Goal: Information Seeking & Learning: Learn about a topic

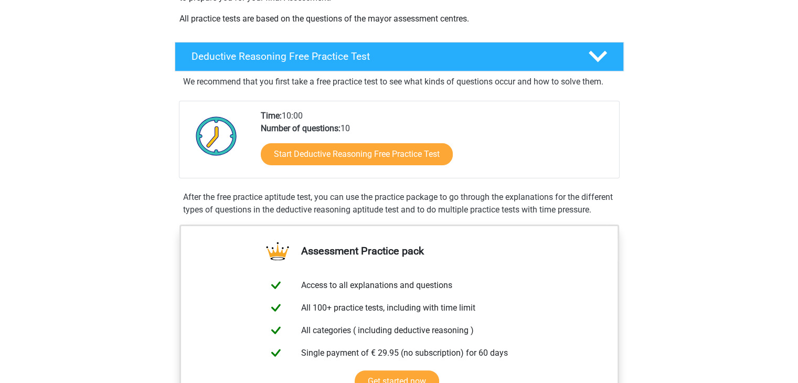
scroll to position [227, 0]
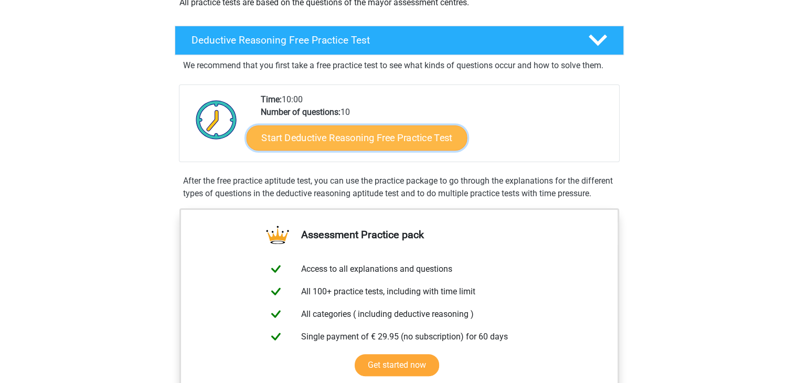
click at [329, 143] on link "Start Deductive Reasoning Free Practice Test" at bounding box center [356, 137] width 221 height 25
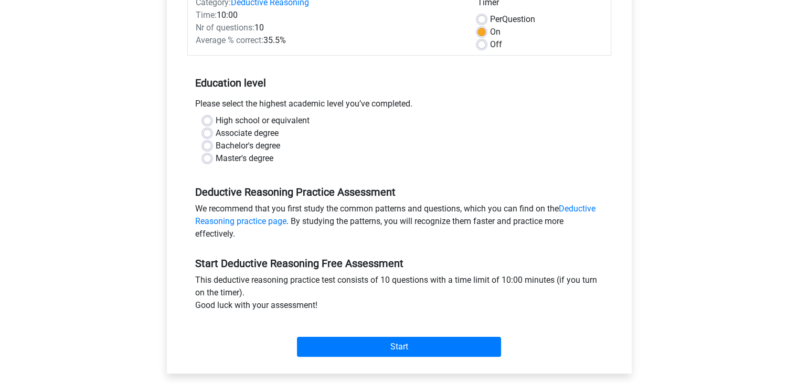
scroll to position [157, 0]
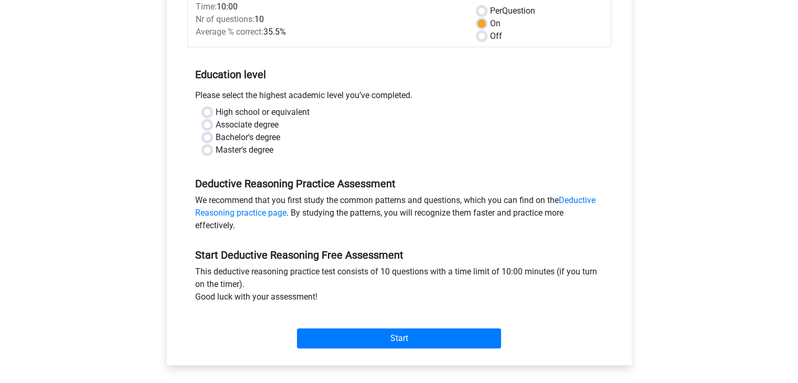
drag, startPoint x: 260, startPoint y: 96, endPoint x: 373, endPoint y: 97, distance: 113.3
click at [373, 97] on div "Please select the highest academic level you’ve completed." at bounding box center [399, 97] width 424 height 17
click at [255, 140] on label "Bachelor's degree" at bounding box center [248, 137] width 65 height 13
click at [211, 140] on input "Bachelor's degree" at bounding box center [207, 136] width 8 height 10
radio input "true"
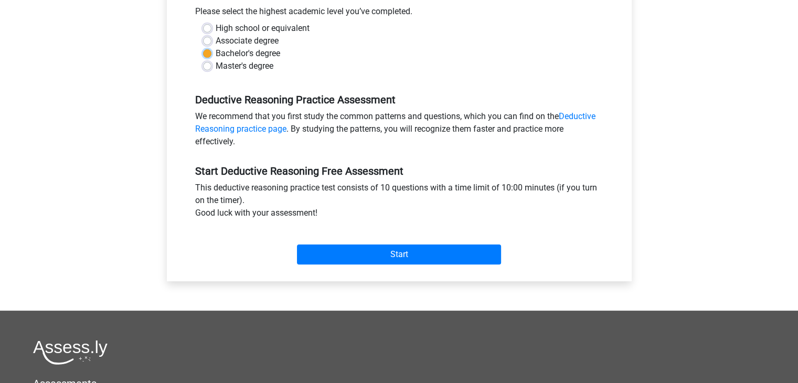
scroll to position [244, 0]
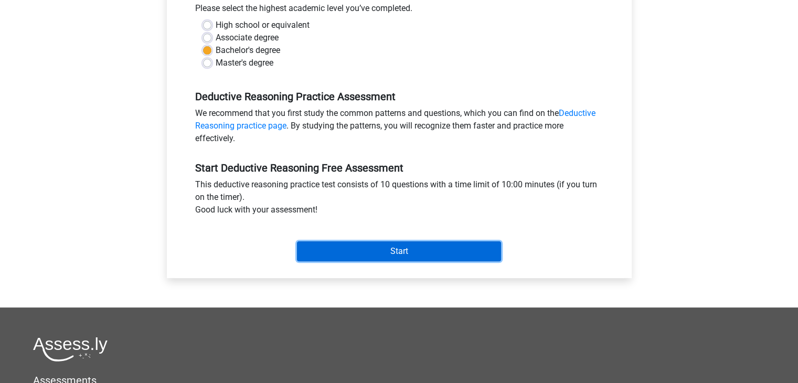
click at [332, 254] on input "Start" at bounding box center [399, 251] width 204 height 20
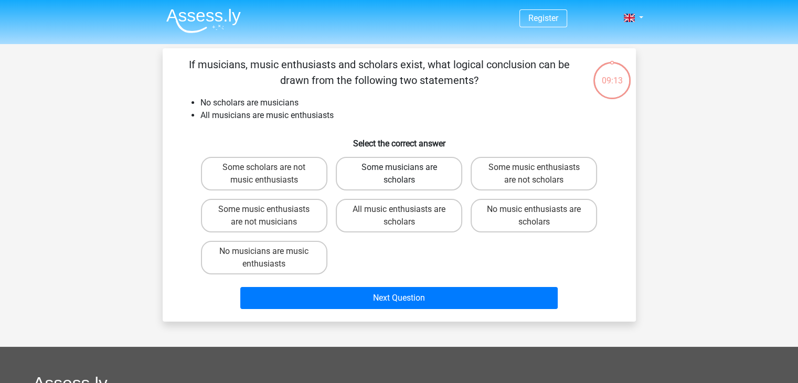
click at [384, 180] on label "Some musicians are scholars" at bounding box center [399, 174] width 126 height 34
click at [399, 174] on input "Some musicians are scholars" at bounding box center [402, 170] width 7 height 7
radio input "true"
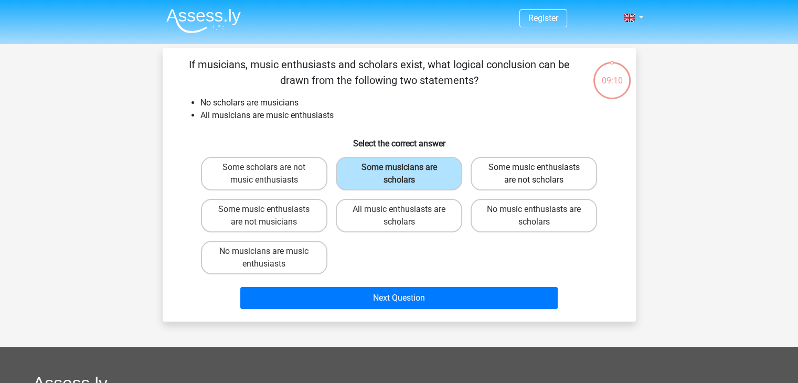
click at [475, 176] on label "Some music enthusiasts are not scholars" at bounding box center [534, 174] width 126 height 34
click at [534, 174] on input "Some music enthusiasts are not scholars" at bounding box center [537, 170] width 7 height 7
radio input "true"
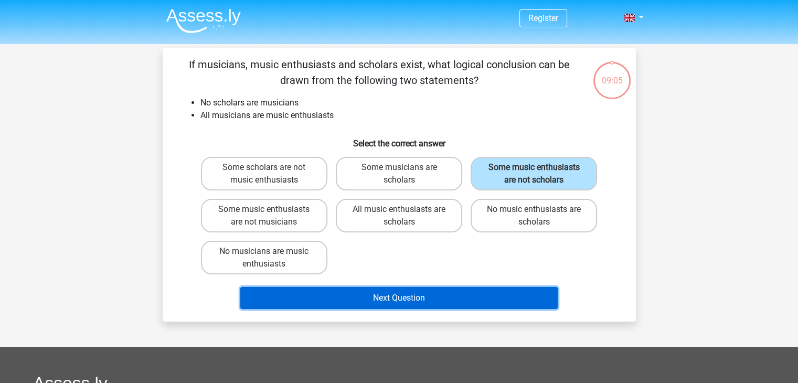
click at [441, 303] on button "Next Question" at bounding box center [398, 298] width 317 height 22
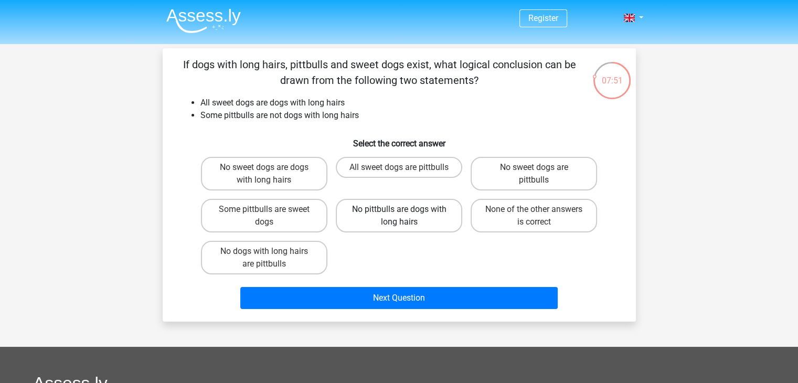
click at [391, 221] on label "No pittbulls are dogs with long hairs" at bounding box center [399, 216] width 126 height 34
click at [399, 216] on input "No pittbulls are dogs with long hairs" at bounding box center [402, 212] width 7 height 7
radio input "true"
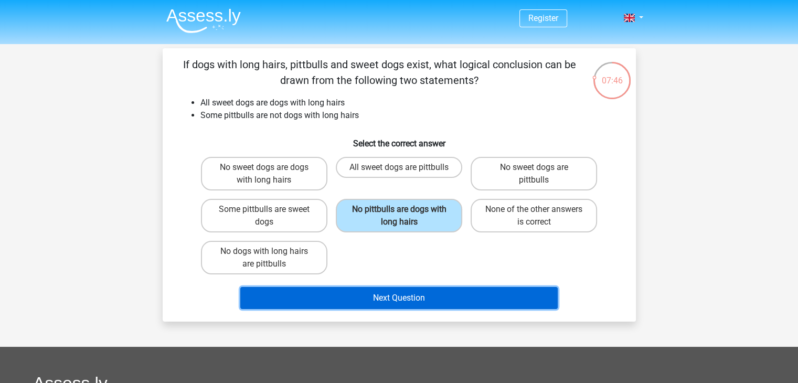
click at [434, 298] on button "Next Question" at bounding box center [398, 298] width 317 height 22
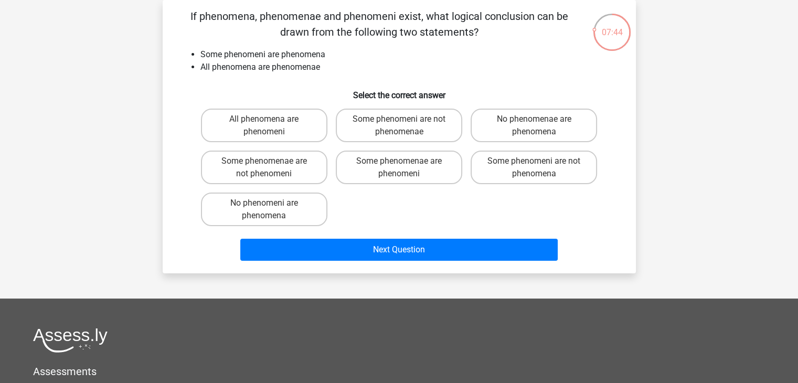
scroll to position [31, 0]
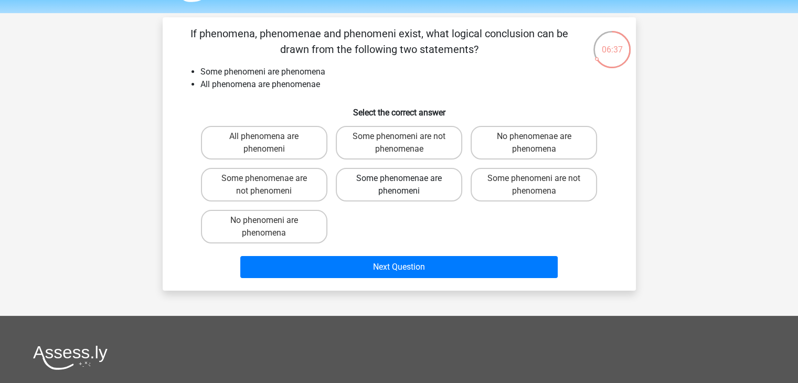
click at [446, 191] on label "Some phenomenae are phenomeni" at bounding box center [399, 185] width 126 height 34
click at [405, 185] on input "Some phenomenae are phenomeni" at bounding box center [402, 181] width 7 height 7
radio input "true"
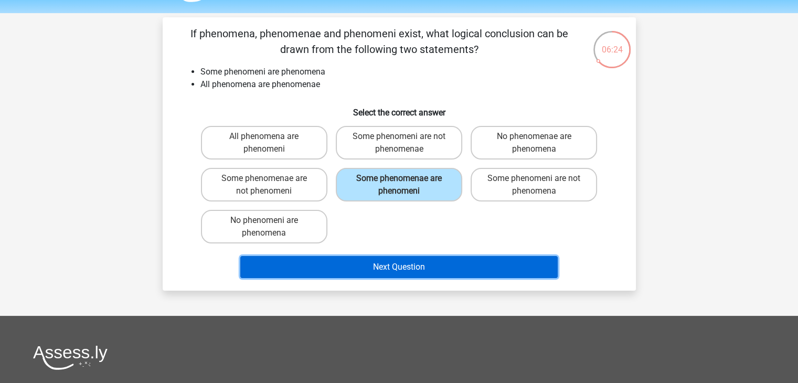
click at [460, 261] on button "Next Question" at bounding box center [398, 267] width 317 height 22
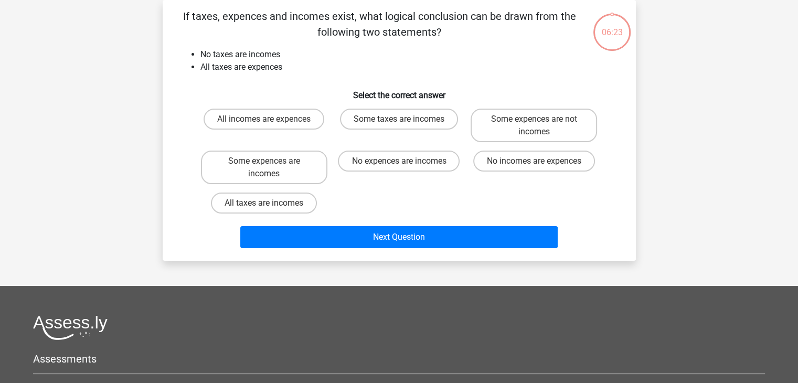
scroll to position [0, 0]
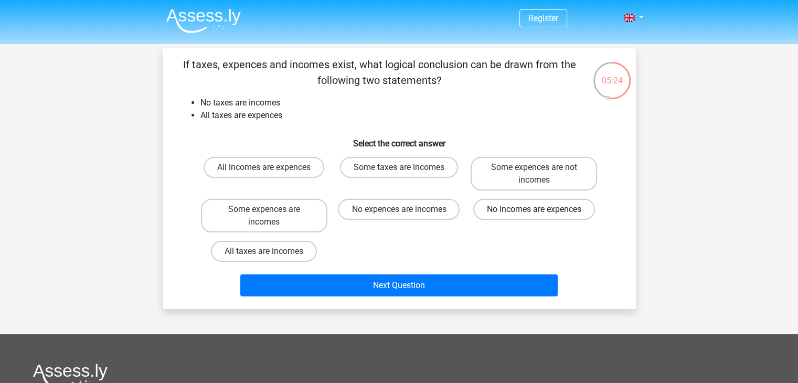
click at [534, 216] on label "No incomes are expences" at bounding box center [534, 209] width 122 height 21
click at [534, 216] on input "No incomes are expences" at bounding box center [537, 212] width 7 height 7
radio input "true"
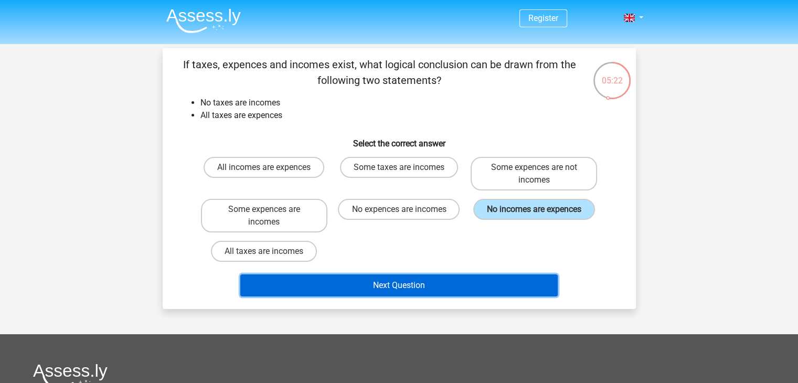
click at [490, 286] on button "Next Question" at bounding box center [398, 285] width 317 height 22
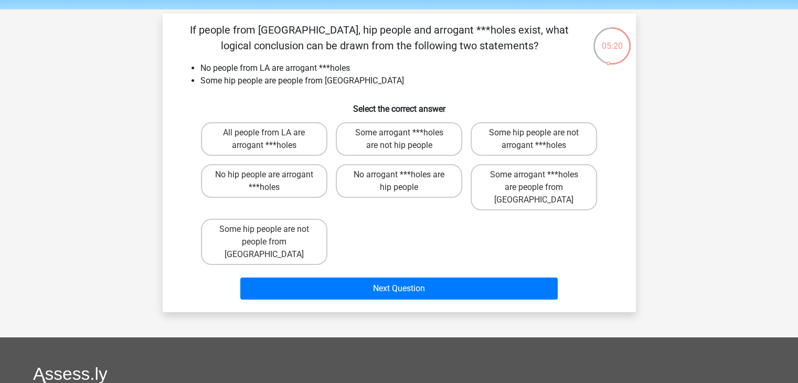
scroll to position [31, 0]
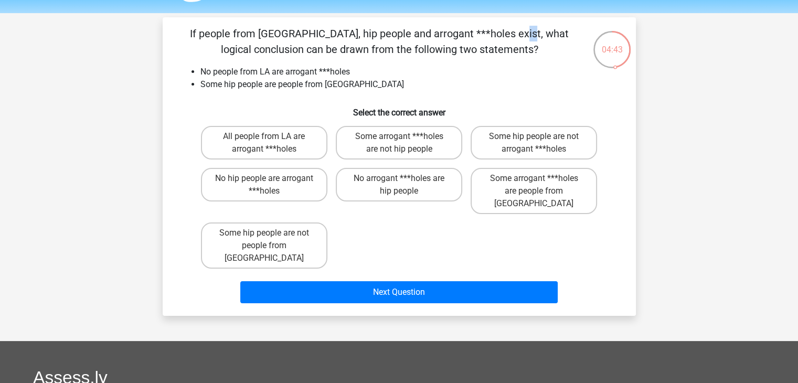
drag, startPoint x: 282, startPoint y: 24, endPoint x: 293, endPoint y: 28, distance: 11.3
click at [293, 28] on div "If people from LA, hip people and arrogant ***holes exist, what logical conclus…" at bounding box center [399, 166] width 473 height 298
drag, startPoint x: 236, startPoint y: 34, endPoint x: 249, endPoint y: 34, distance: 12.6
click at [249, 34] on p "If people from LA, hip people and arrogant ***holes exist, what logical conclus…" at bounding box center [379, 41] width 400 height 31
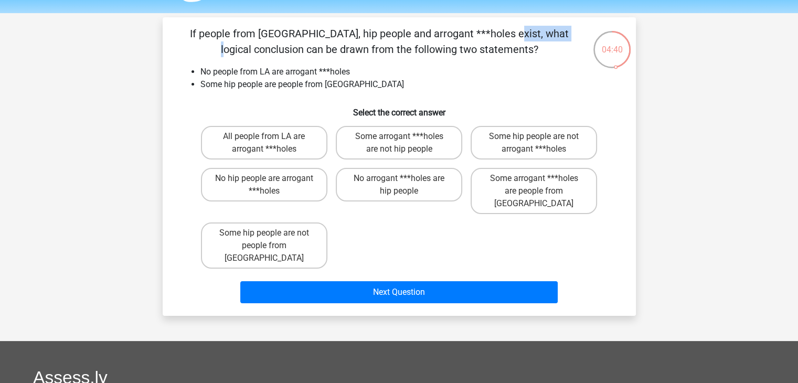
drag, startPoint x: 281, startPoint y: 34, endPoint x: 336, endPoint y: 34, distance: 55.1
click at [336, 34] on p "If people from LA, hip people and arrogant ***holes exist, what logical conclus…" at bounding box center [379, 41] width 400 height 31
drag, startPoint x: 356, startPoint y: 32, endPoint x: 391, endPoint y: 31, distance: 34.6
click at [391, 31] on p "If people from LA, hip people and arrogant ***holes exist, what logical conclus…" at bounding box center [379, 41] width 400 height 31
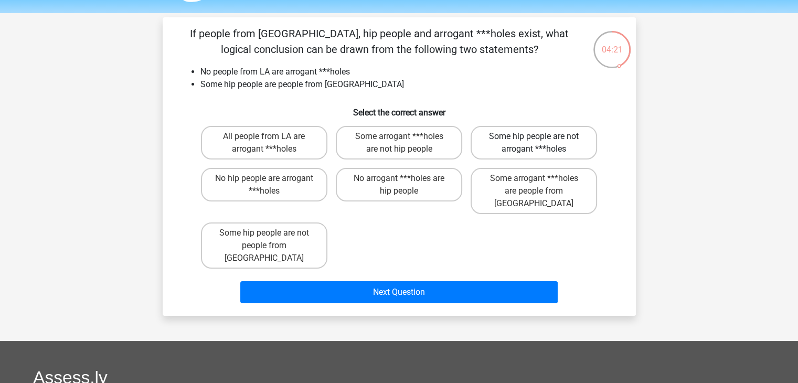
click at [526, 149] on label "Some hip people are not arrogant ***holes" at bounding box center [534, 143] width 126 height 34
click at [534, 143] on input "Some hip people are not arrogant ***holes" at bounding box center [537, 139] width 7 height 7
radio input "true"
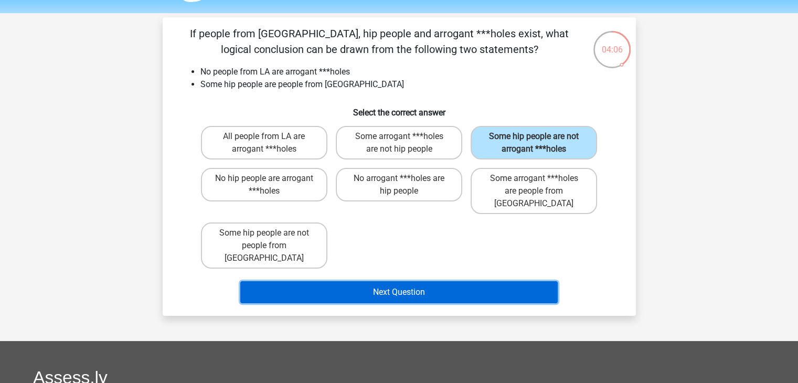
click at [383, 281] on button "Next Question" at bounding box center [398, 292] width 317 height 22
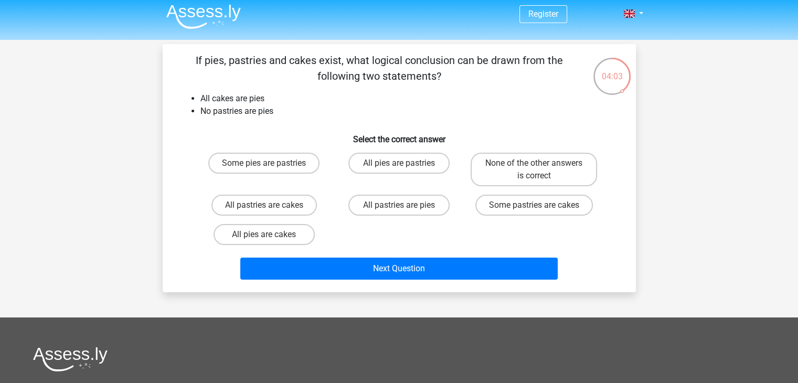
scroll to position [0, 0]
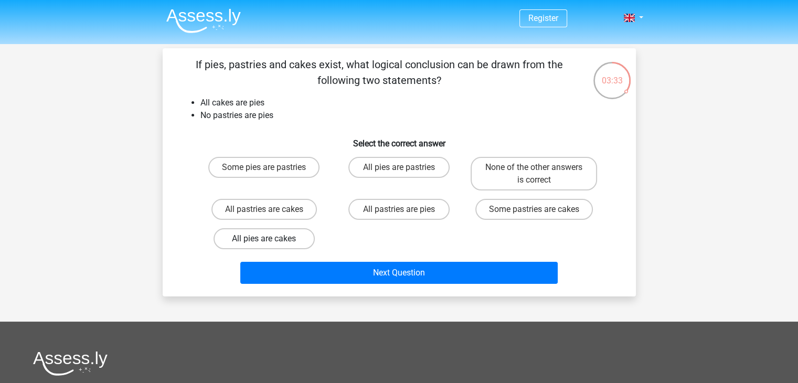
click at [258, 240] on label "All pies are cakes" at bounding box center [263, 238] width 101 height 21
click at [264, 240] on input "All pies are cakes" at bounding box center [267, 242] width 7 height 7
radio input "true"
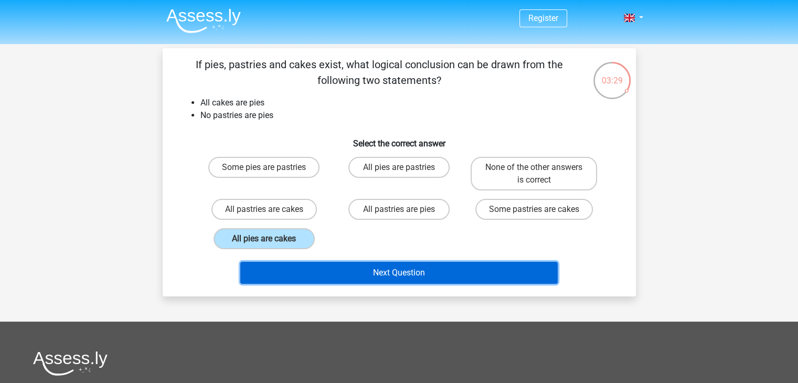
click at [258, 277] on button "Next Question" at bounding box center [398, 273] width 317 height 22
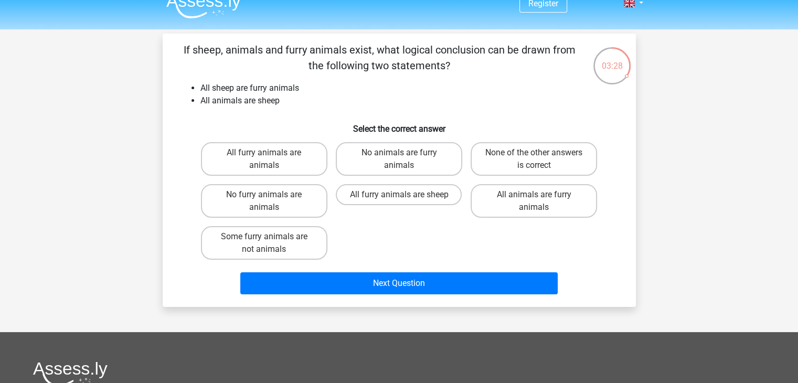
scroll to position [13, 0]
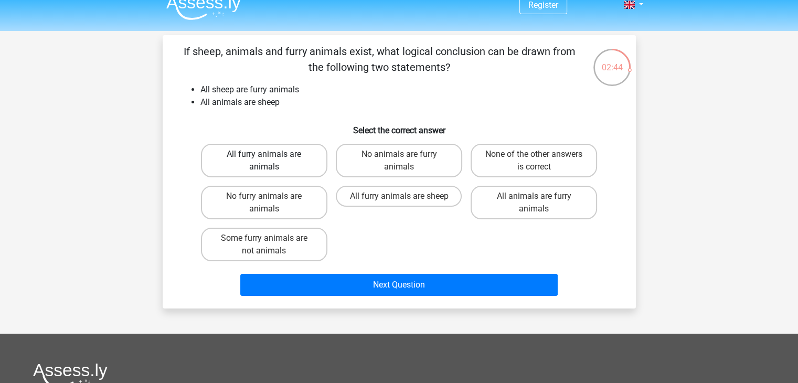
click at [307, 166] on label "All furry animals are animals" at bounding box center [264, 161] width 126 height 34
click at [271, 161] on input "All furry animals are animals" at bounding box center [267, 157] width 7 height 7
radio input "true"
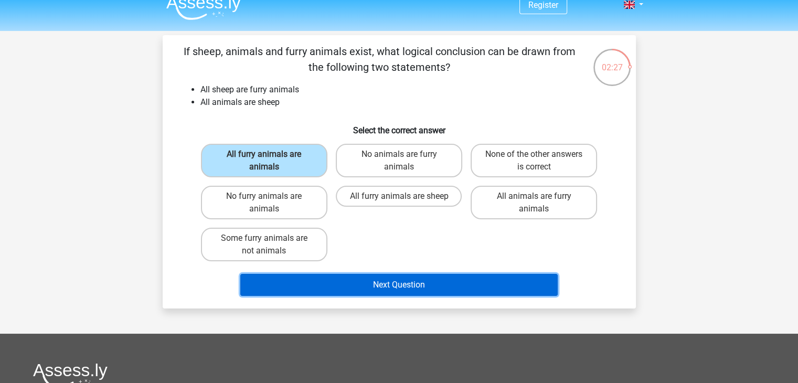
click at [474, 290] on button "Next Question" at bounding box center [398, 285] width 317 height 22
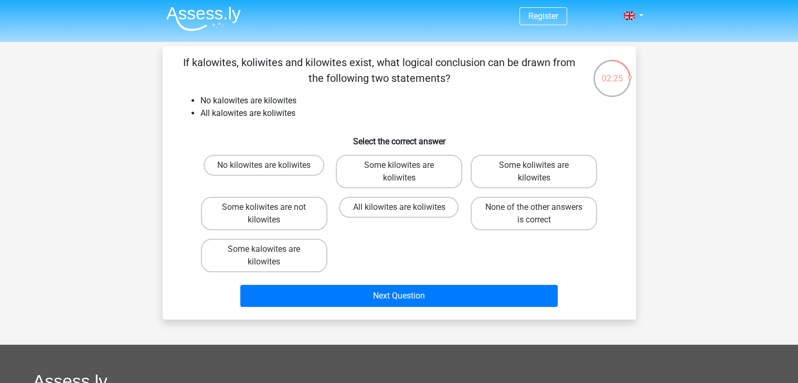
scroll to position [0, 0]
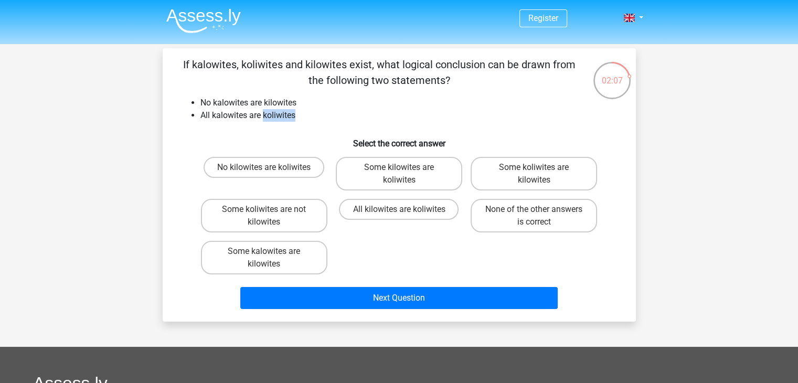
drag, startPoint x: 301, startPoint y: 117, endPoint x: 265, endPoint y: 110, distance: 36.9
click at [265, 110] on li "All kalowites are koliwites" at bounding box center [409, 115] width 419 height 13
drag, startPoint x: 265, startPoint y: 100, endPoint x: 304, endPoint y: 100, distance: 38.8
click at [304, 100] on li "No kalowites are kilowites" at bounding box center [409, 103] width 419 height 13
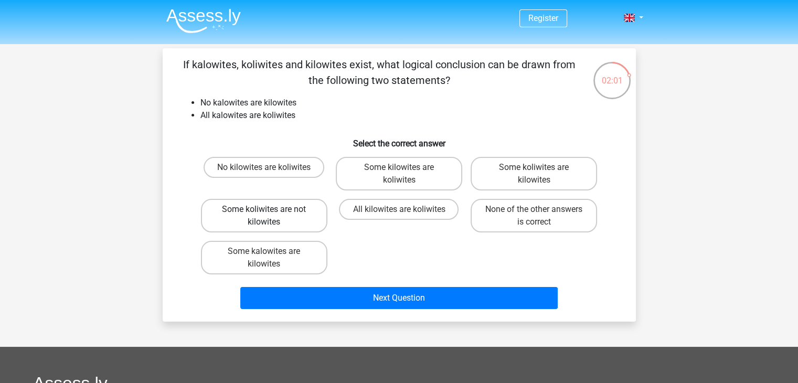
click at [290, 223] on label "Some koliwites are not kilowites" at bounding box center [264, 216] width 126 height 34
click at [271, 216] on input "Some koliwites are not kilowites" at bounding box center [267, 212] width 7 height 7
radio input "true"
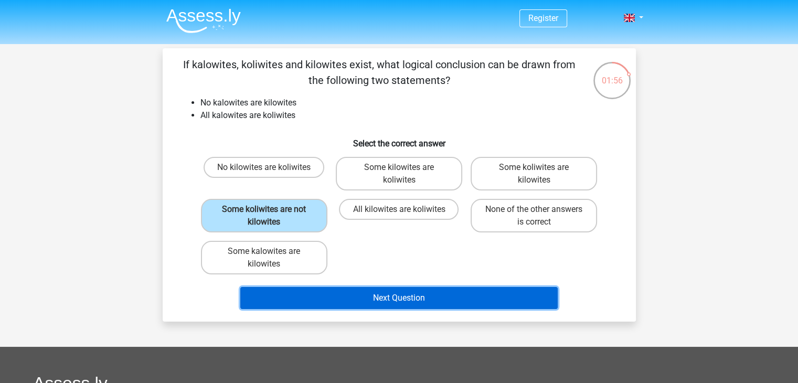
click at [308, 294] on button "Next Question" at bounding box center [398, 298] width 317 height 22
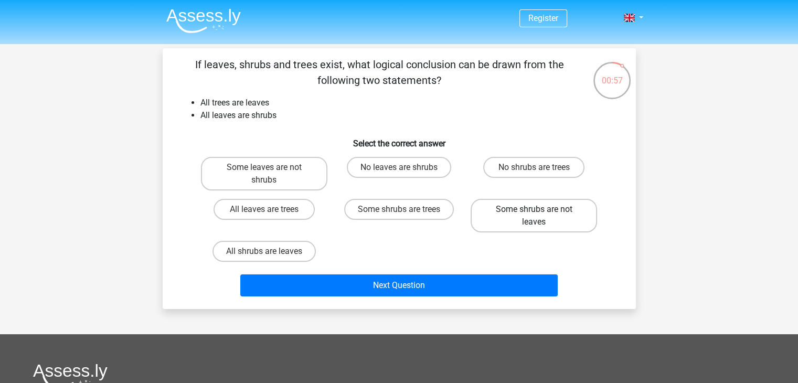
click at [505, 220] on label "Some shrubs are not leaves" at bounding box center [534, 216] width 126 height 34
click at [534, 216] on input "Some shrubs are not leaves" at bounding box center [537, 212] width 7 height 7
radio input "true"
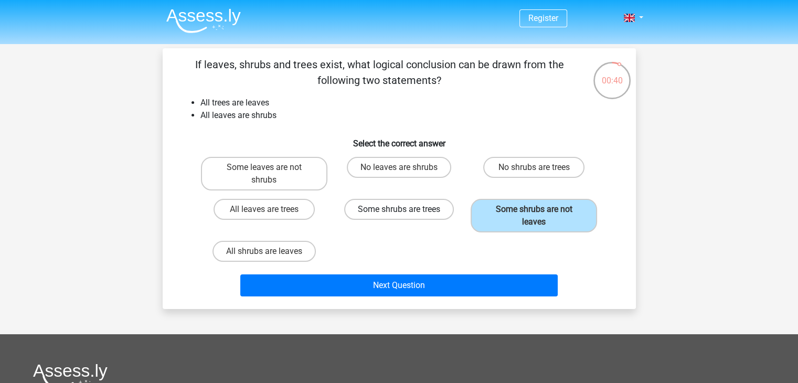
click at [416, 201] on label "Some shrubs are trees" at bounding box center [399, 209] width 110 height 21
click at [405, 209] on input "Some shrubs are trees" at bounding box center [402, 212] width 7 height 7
radio input "true"
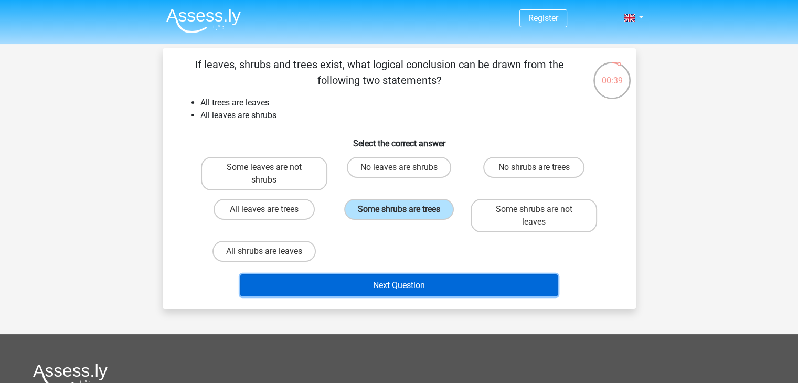
click at [422, 282] on button "Next Question" at bounding box center [398, 285] width 317 height 22
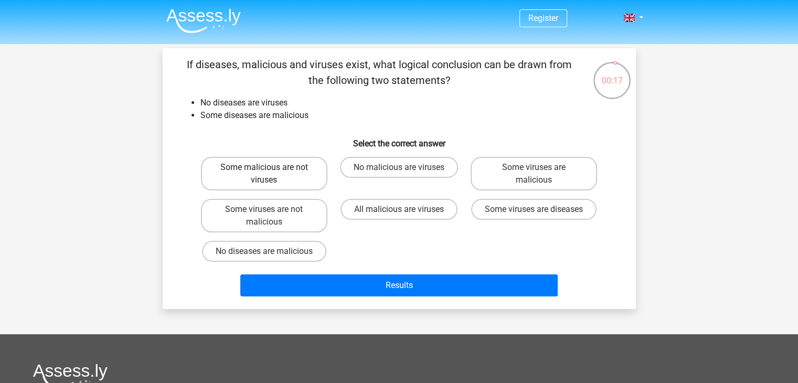
click at [237, 175] on label "Some malicious are not viruses" at bounding box center [264, 174] width 126 height 34
click at [264, 174] on input "Some malicious are not viruses" at bounding box center [267, 170] width 7 height 7
radio input "true"
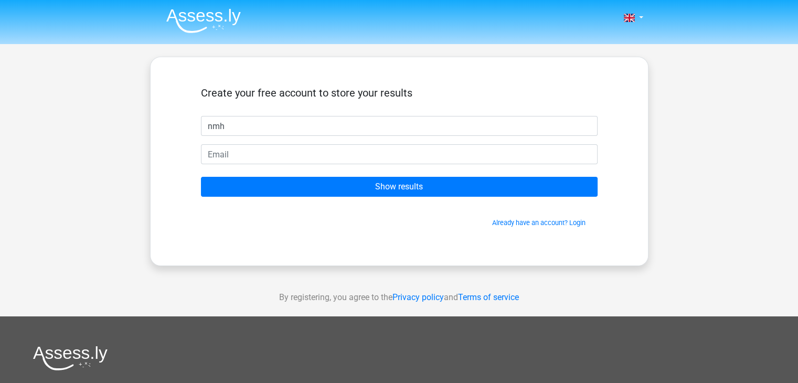
type input "nmh"
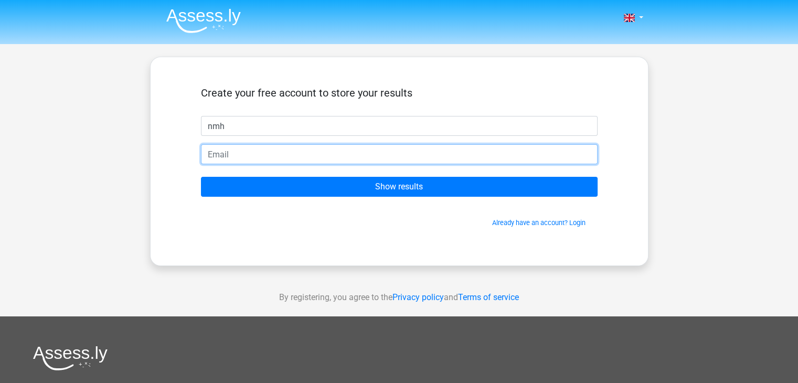
click at [366, 156] on input "email" at bounding box center [399, 154] width 397 height 20
type input "[EMAIL_ADDRESS][DOMAIN_NAME]"
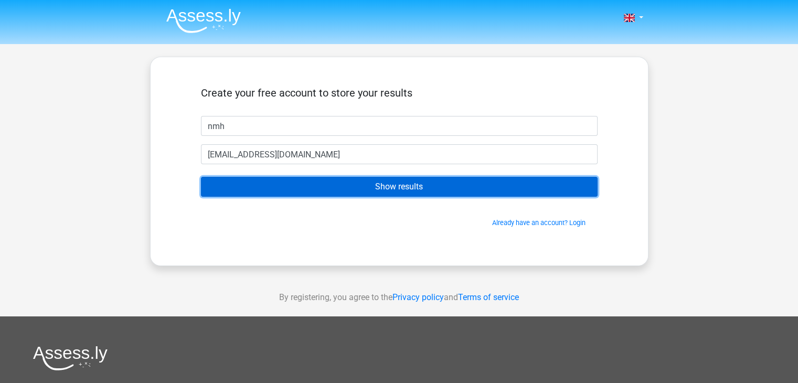
click at [334, 191] on input "Show results" at bounding box center [399, 187] width 397 height 20
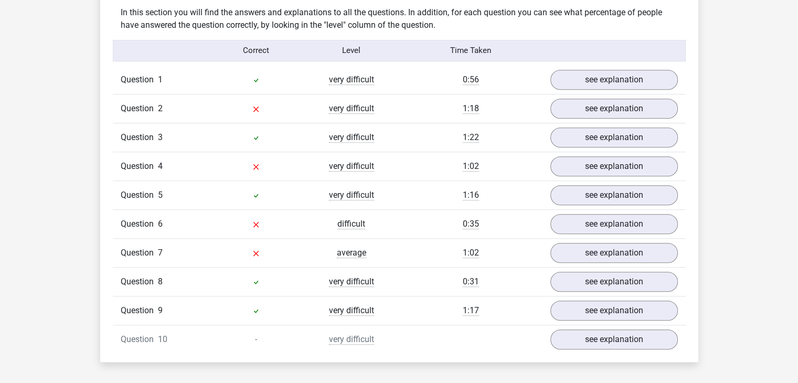
scroll to position [821, 0]
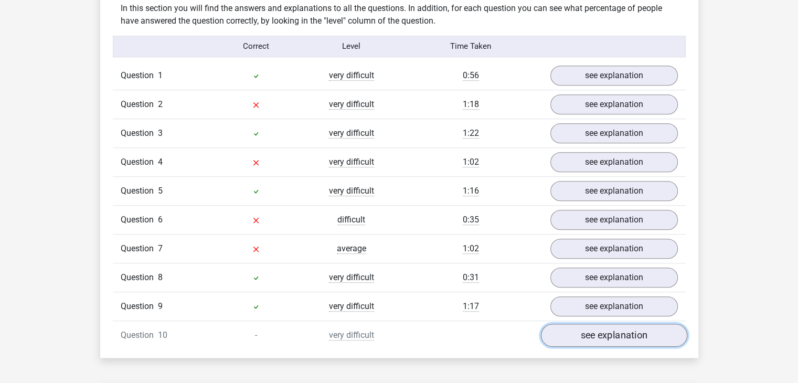
click at [569, 329] on link "see explanation" at bounding box center [613, 335] width 146 height 23
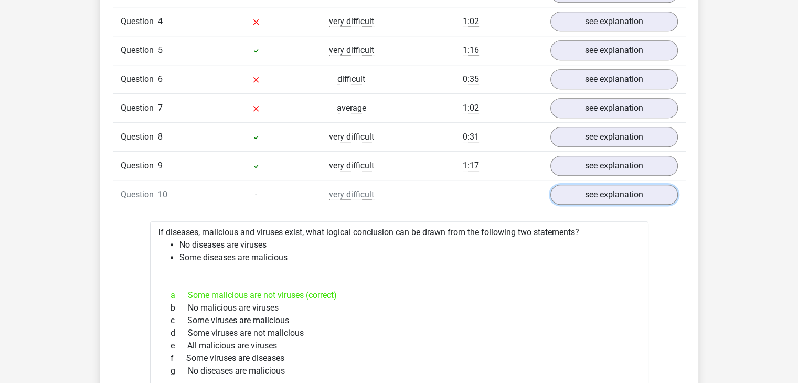
scroll to position [961, 0]
click at [448, 290] on div "a Some malicious are not viruses (correct)" at bounding box center [399, 296] width 473 height 13
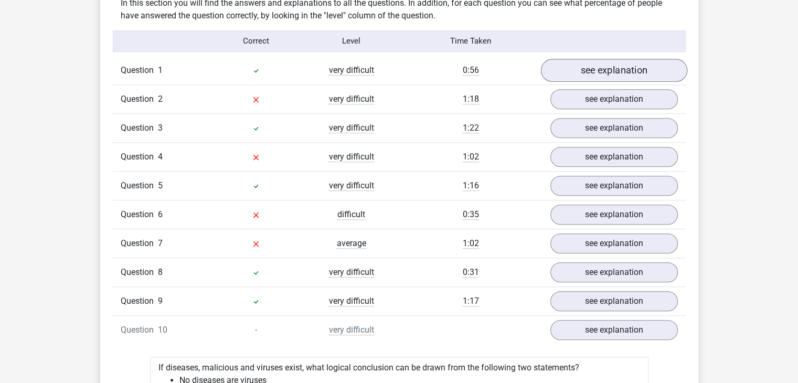
scroll to position [821, 0]
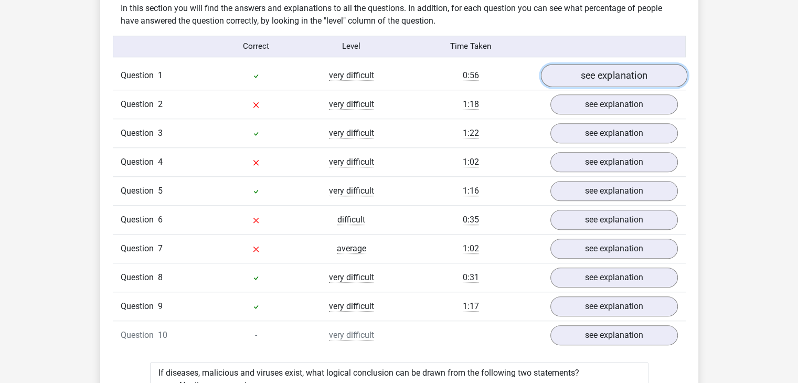
click at [582, 74] on link "see explanation" at bounding box center [613, 75] width 146 height 23
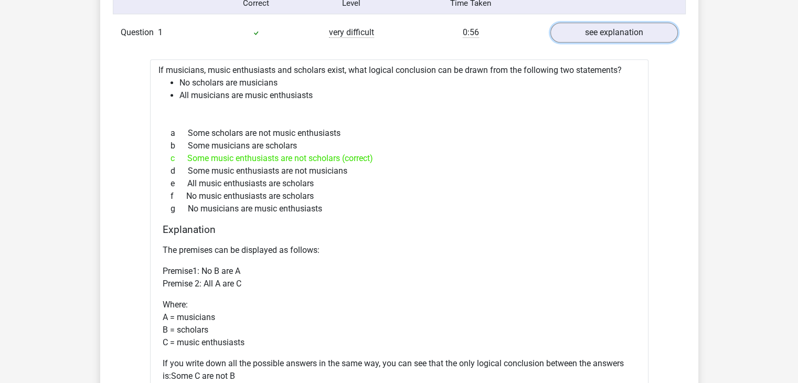
scroll to position [874, 0]
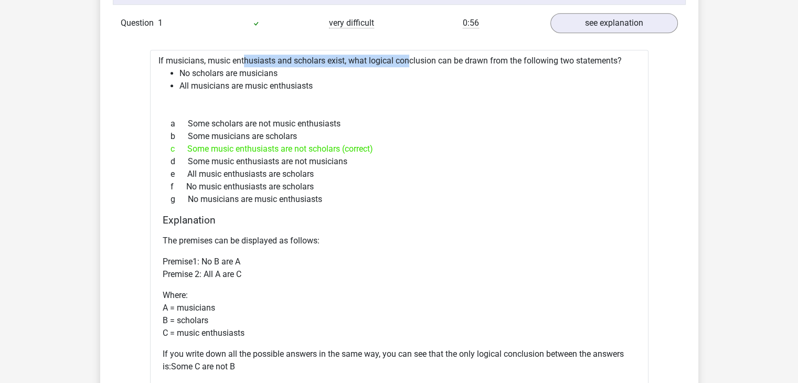
drag, startPoint x: 206, startPoint y: 58, endPoint x: 377, endPoint y: 59, distance: 170.5
click at [377, 59] on div "If musicians, music enthusiasts and scholars exist, what logical conclusion can…" at bounding box center [399, 252] width 498 height 405
drag, startPoint x: 439, startPoint y: 57, endPoint x: 587, endPoint y: 55, distance: 148.5
click at [587, 55] on div "If musicians, music enthusiasts and scholars exist, what logical conclusion can…" at bounding box center [399, 252] width 498 height 405
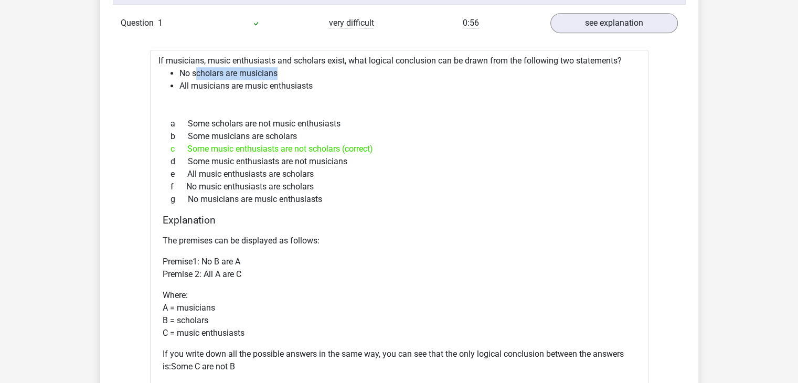
drag, startPoint x: 195, startPoint y: 71, endPoint x: 291, endPoint y: 70, distance: 95.5
click at [291, 70] on li "No scholars are musicians" at bounding box center [409, 73] width 461 height 13
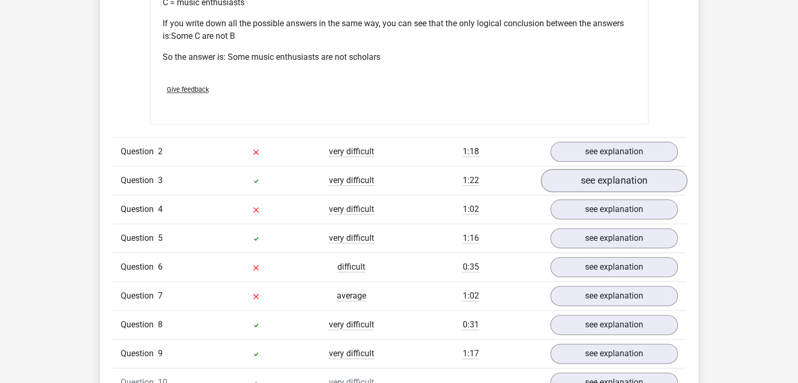
scroll to position [1206, 0]
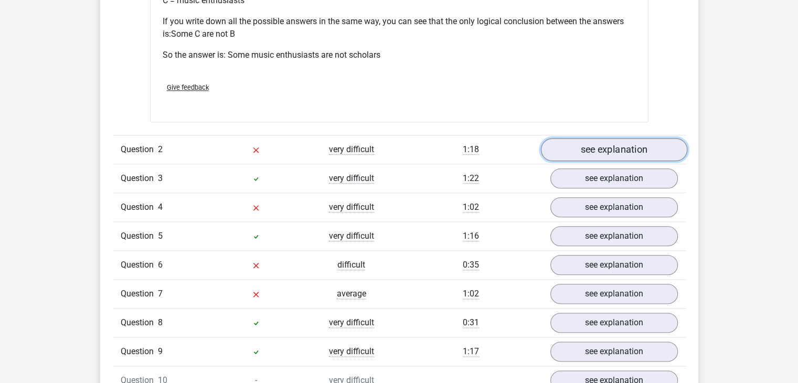
click at [580, 148] on link "see explanation" at bounding box center [613, 149] width 146 height 23
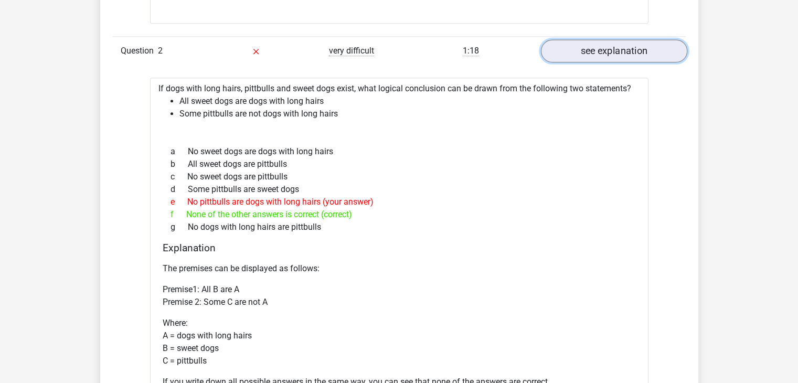
scroll to position [1329, 0]
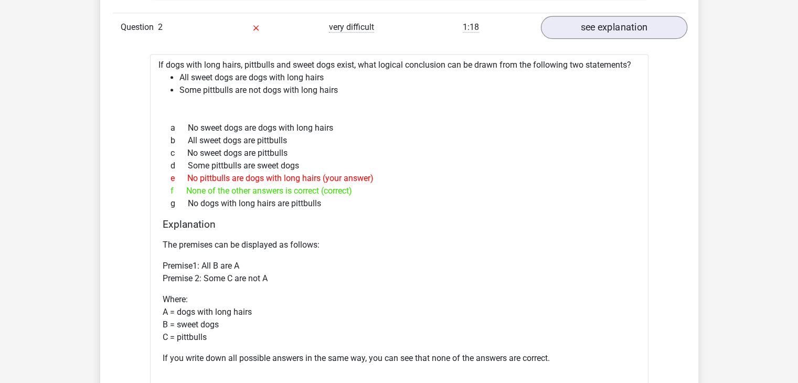
click at [580, 148] on div "c No sweet dogs are pittbulls" at bounding box center [399, 153] width 473 height 13
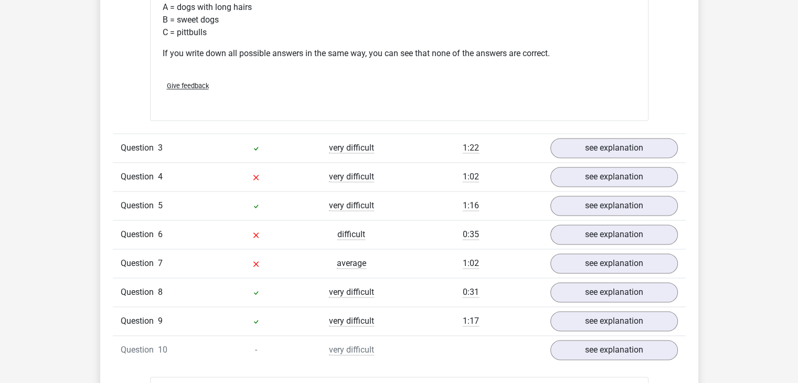
scroll to position [1643, 0]
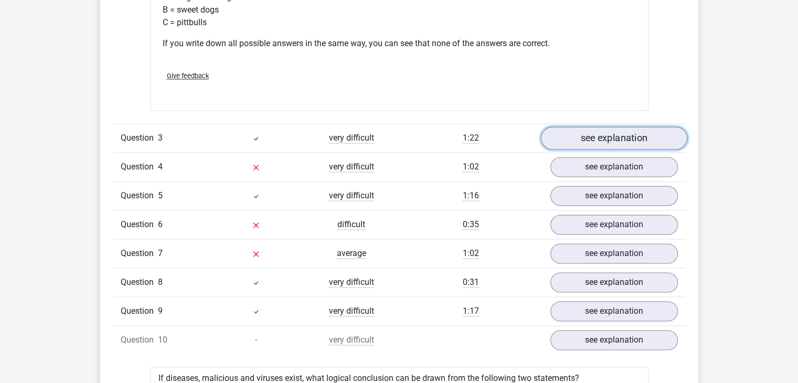
click at [631, 139] on link "see explanation" at bounding box center [613, 138] width 146 height 23
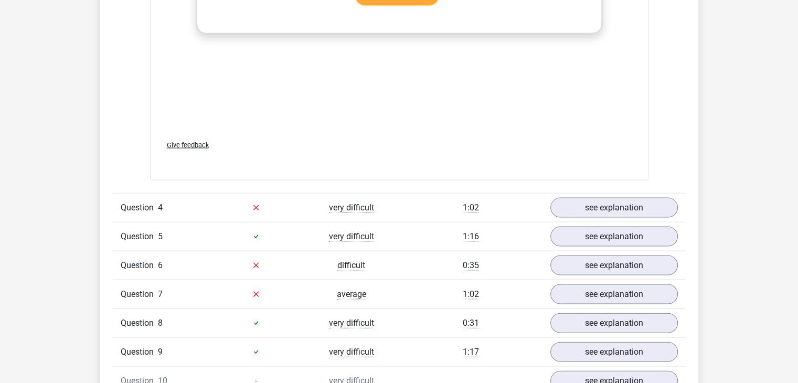
scroll to position [2256, 0]
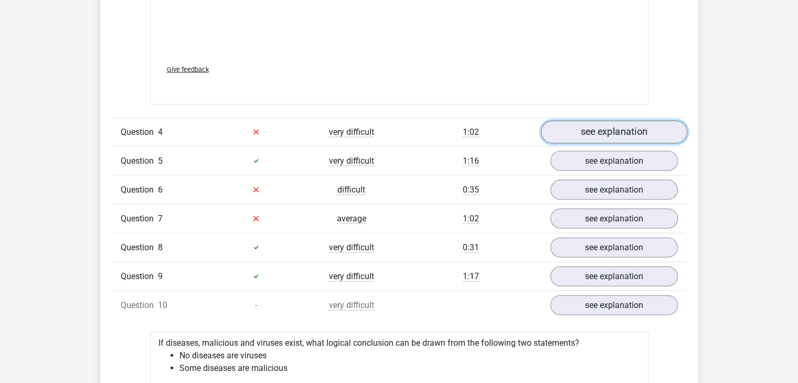
click at [634, 135] on link "see explanation" at bounding box center [613, 132] width 146 height 23
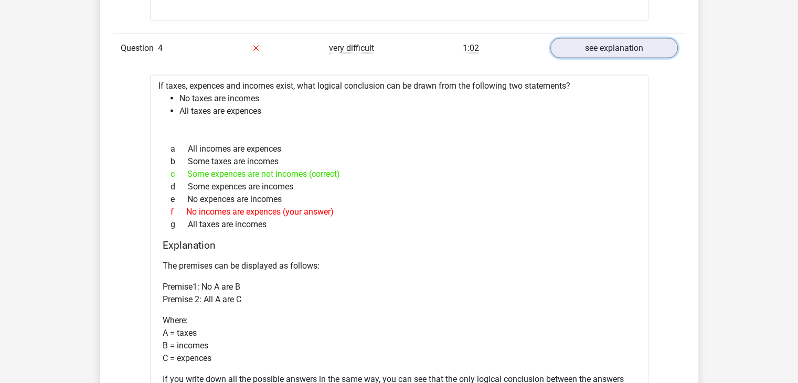
scroll to position [2343, 0]
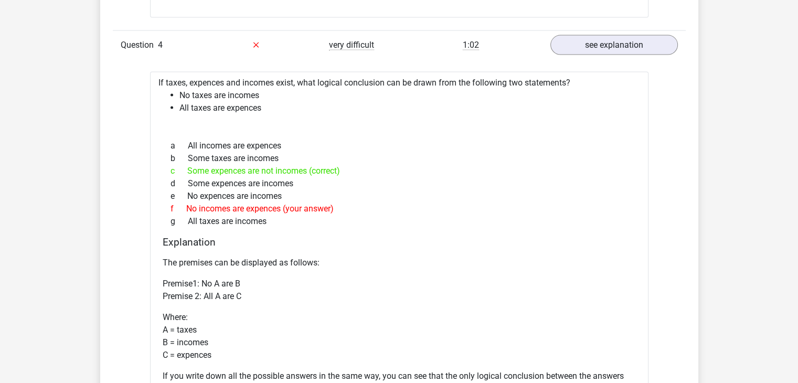
click at [494, 165] on div "c Some expences are not incomes (correct)" at bounding box center [399, 171] width 473 height 13
click at [179, 89] on li "No taxes are incomes" at bounding box center [409, 95] width 461 height 13
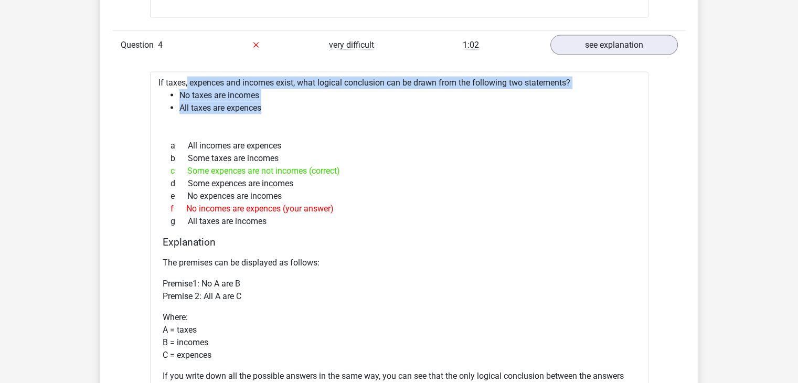
drag, startPoint x: 155, startPoint y: 85, endPoint x: 386, endPoint y: 102, distance: 230.9
click at [386, 102] on div "If taxes, expences and incomes exist, what logical conclusion can be drawn from…" at bounding box center [399, 274] width 498 height 405
click at [386, 102] on li "All taxes are expences" at bounding box center [409, 108] width 461 height 13
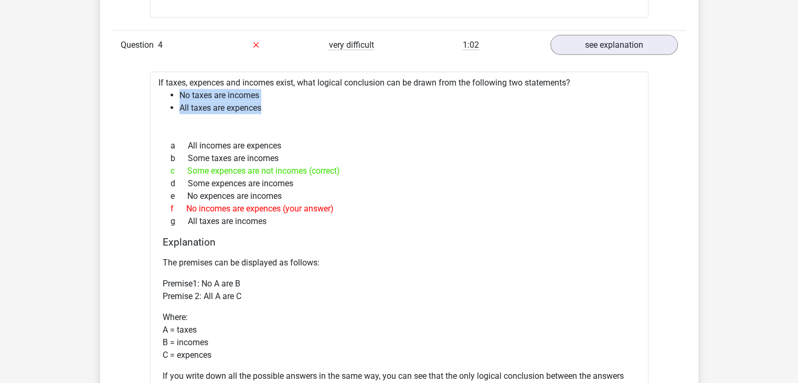
drag, startPoint x: 181, startPoint y: 91, endPoint x: 275, endPoint y: 108, distance: 95.4
click at [275, 108] on ul "No taxes are incomes All taxes are expences" at bounding box center [399, 101] width 482 height 25
click at [275, 108] on li "All taxes are expences" at bounding box center [409, 108] width 461 height 13
drag, startPoint x: 178, startPoint y: 94, endPoint x: 264, endPoint y: 102, distance: 86.4
click at [264, 102] on ul "No taxes are incomes All taxes are expences" at bounding box center [399, 101] width 482 height 25
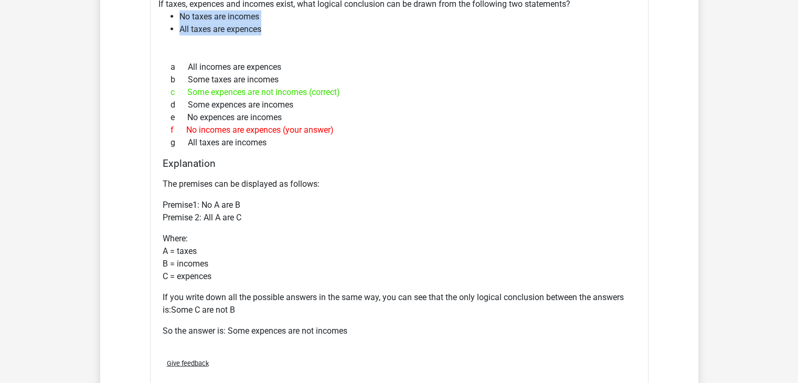
scroll to position [2413, 0]
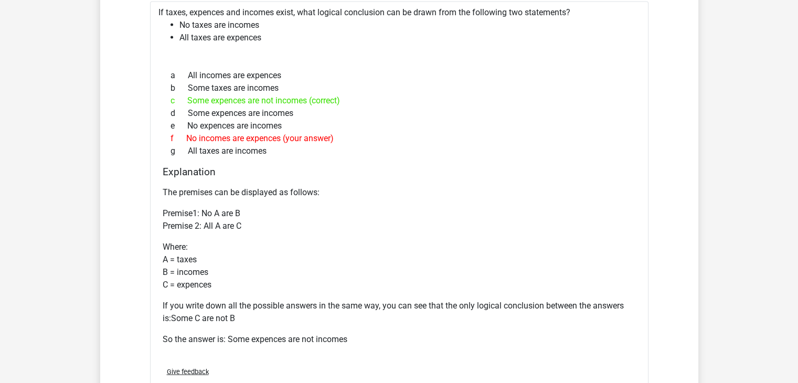
click at [359, 69] on div "a All incomes are expences" at bounding box center [399, 75] width 473 height 13
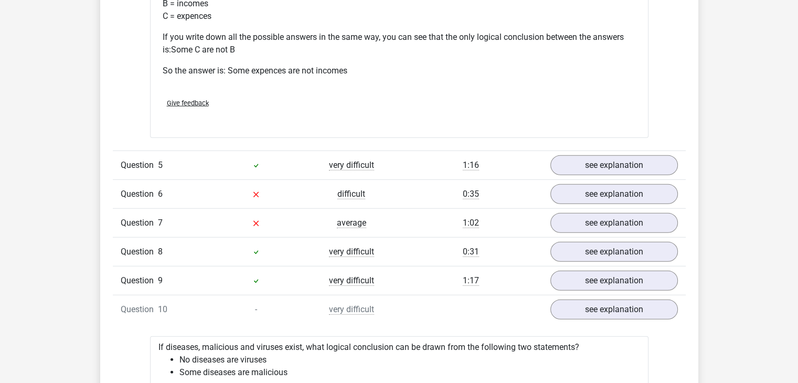
scroll to position [2675, 0]
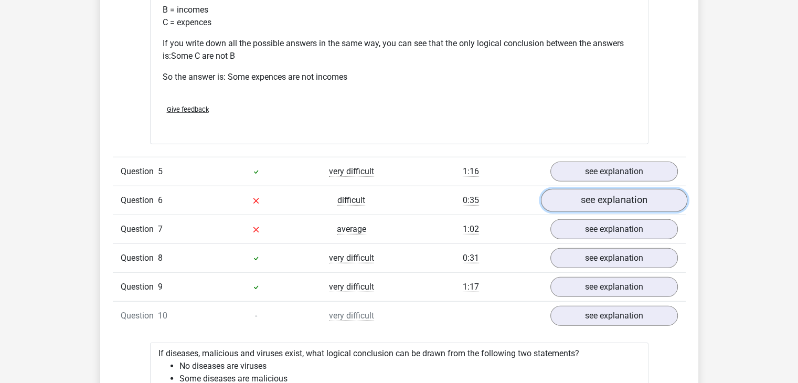
click at [619, 189] on link "see explanation" at bounding box center [613, 200] width 146 height 23
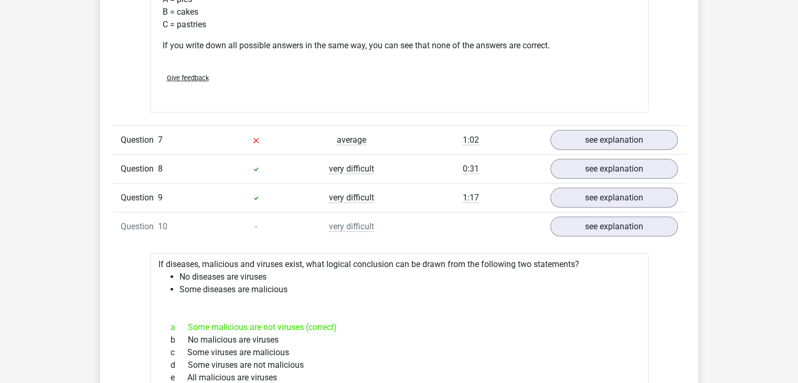
scroll to position [3165, 0]
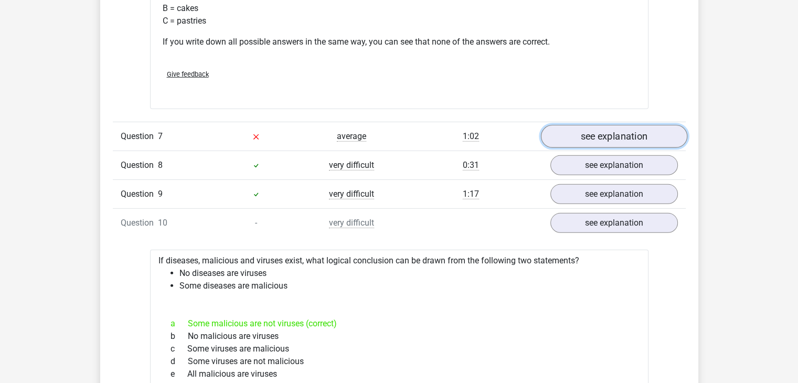
click at [600, 137] on link "see explanation" at bounding box center [613, 136] width 146 height 23
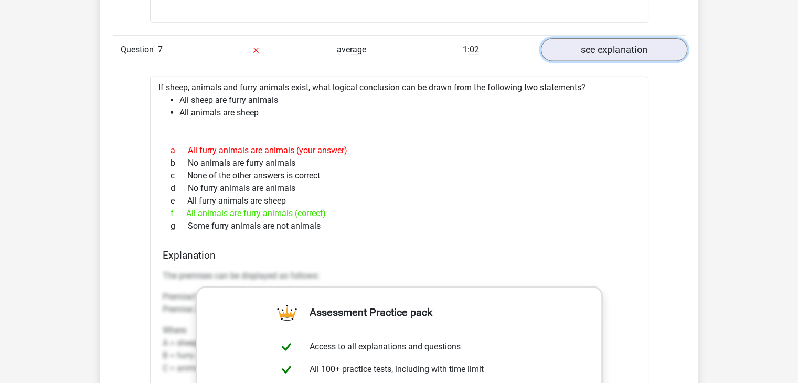
scroll to position [3252, 0]
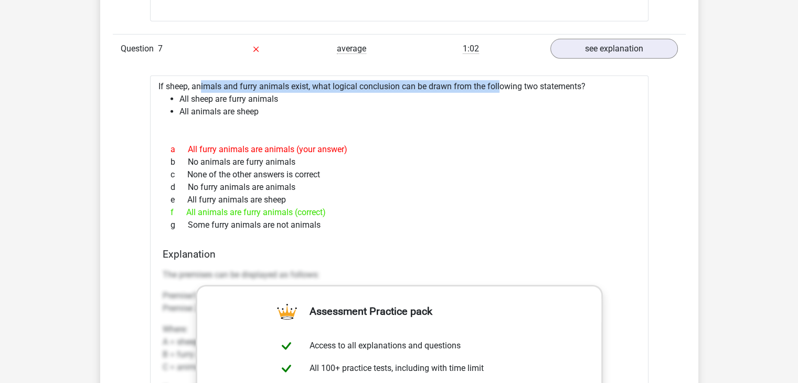
drag, startPoint x: 167, startPoint y: 84, endPoint x: 467, endPoint y: 59, distance: 301.6
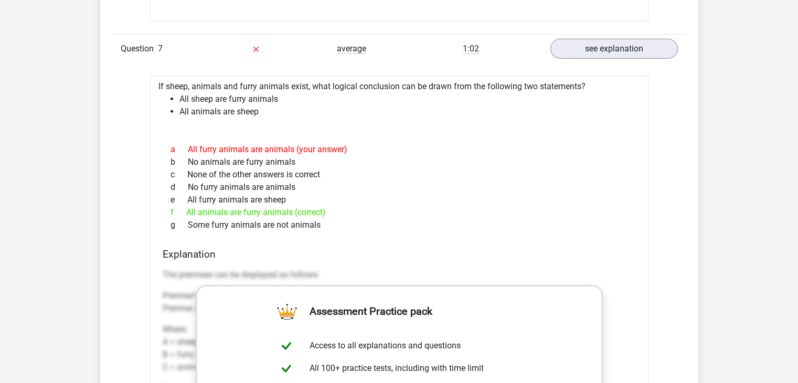
click at [428, 147] on div "a All furry animals are animals (your answer)" at bounding box center [399, 149] width 473 height 13
drag, startPoint x: 472, startPoint y: 80, endPoint x: 658, endPoint y: 80, distance: 186.2
